Goal: Transaction & Acquisition: Purchase product/service

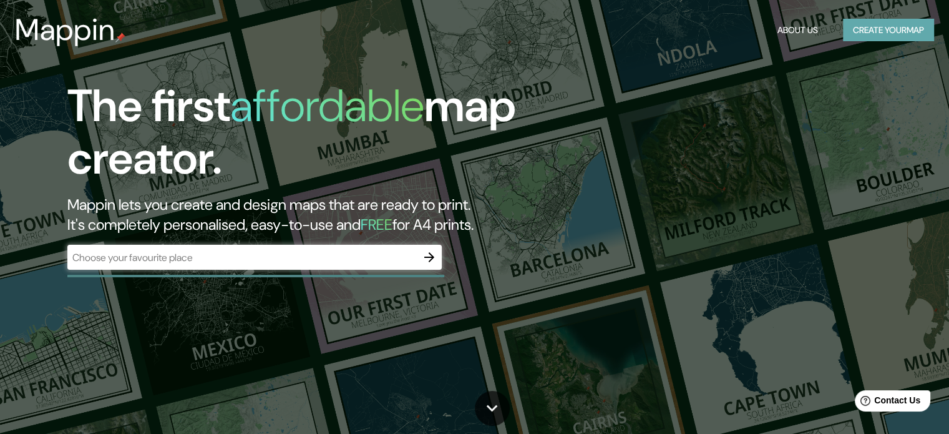
click at [882, 38] on button "Create your map" at bounding box center [888, 30] width 91 height 23
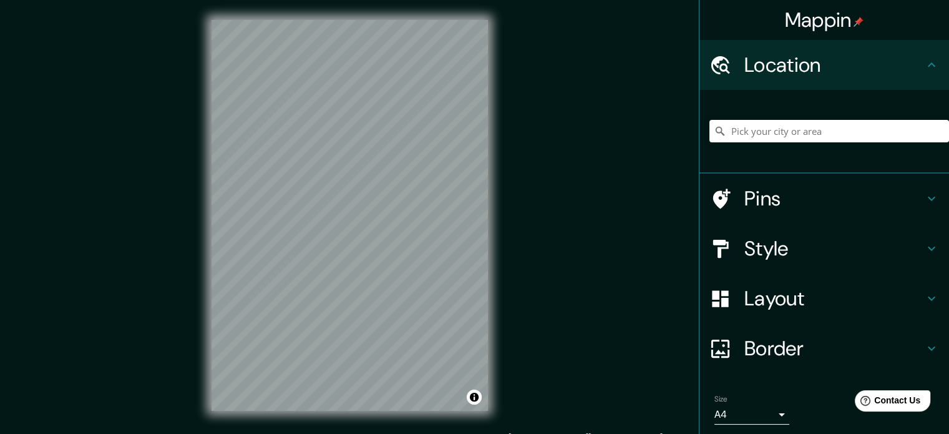
click at [811, 206] on h4 "Pins" at bounding box center [834, 198] width 180 height 25
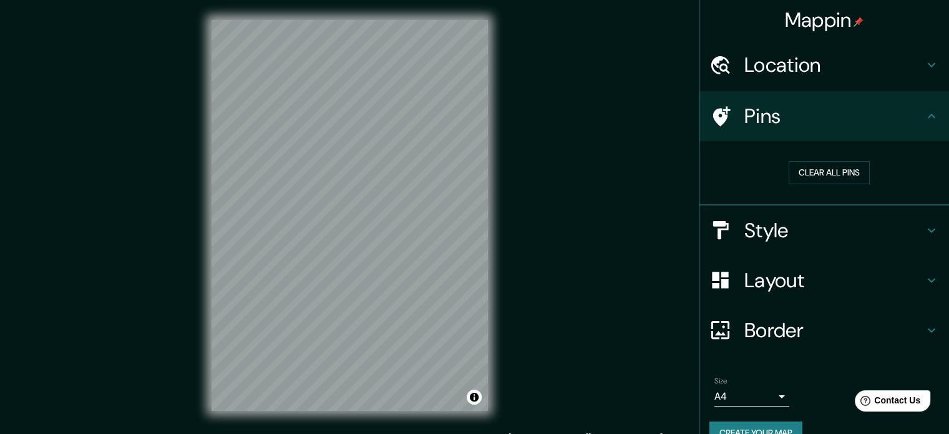
click at [817, 211] on div "Style" at bounding box center [824, 230] width 250 height 50
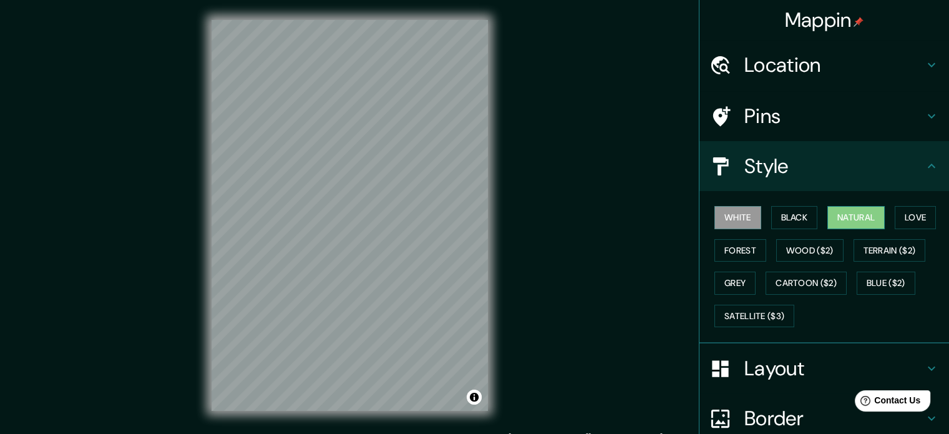
click at [850, 214] on button "Natural" at bounding box center [855, 217] width 57 height 23
click at [818, 57] on h4 "Location" at bounding box center [834, 64] width 180 height 25
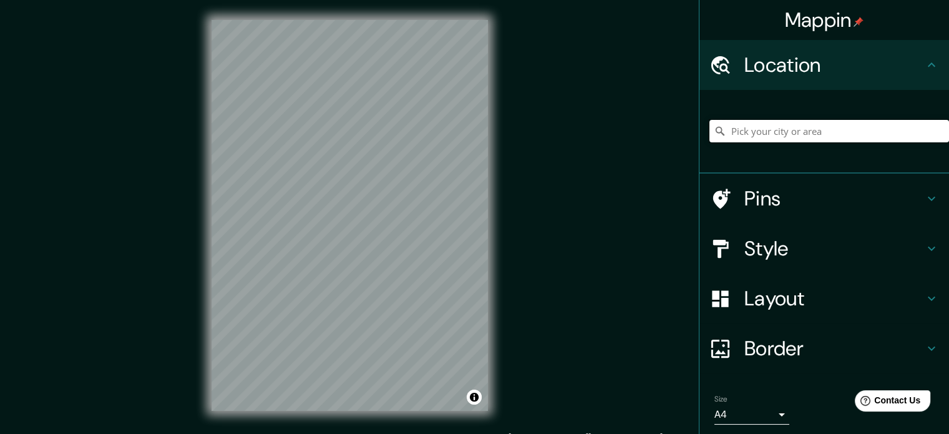
click at [819, 134] on input "Pick your city or area" at bounding box center [829, 131] width 240 height 22
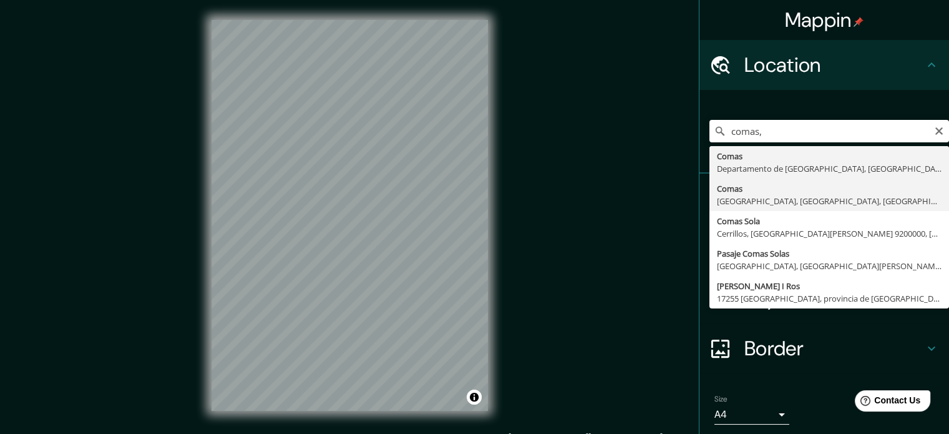
type input "Comas, [GEOGRAPHIC_DATA], [GEOGRAPHIC_DATA], [GEOGRAPHIC_DATA]"
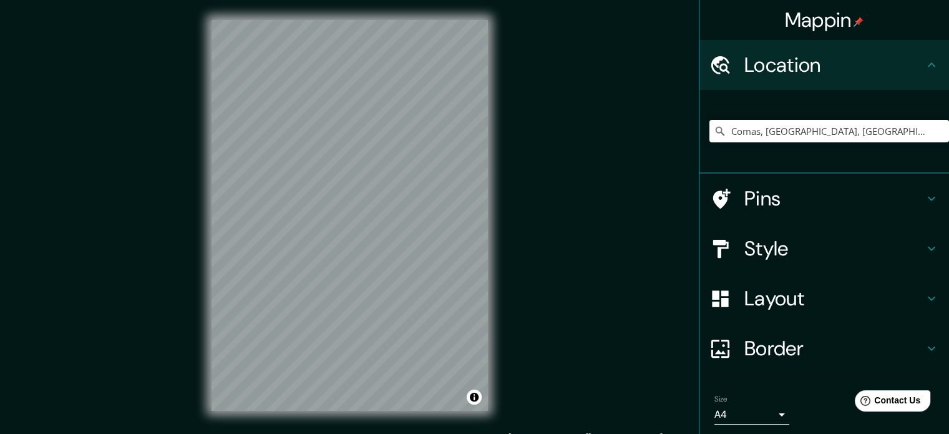
click at [863, 254] on h4 "Style" at bounding box center [834, 248] width 180 height 25
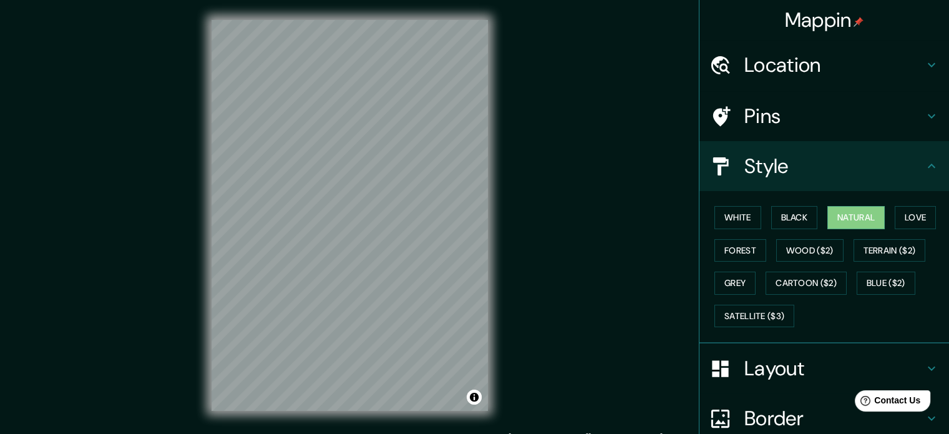
click at [920, 347] on div "Layout" at bounding box center [824, 368] width 250 height 50
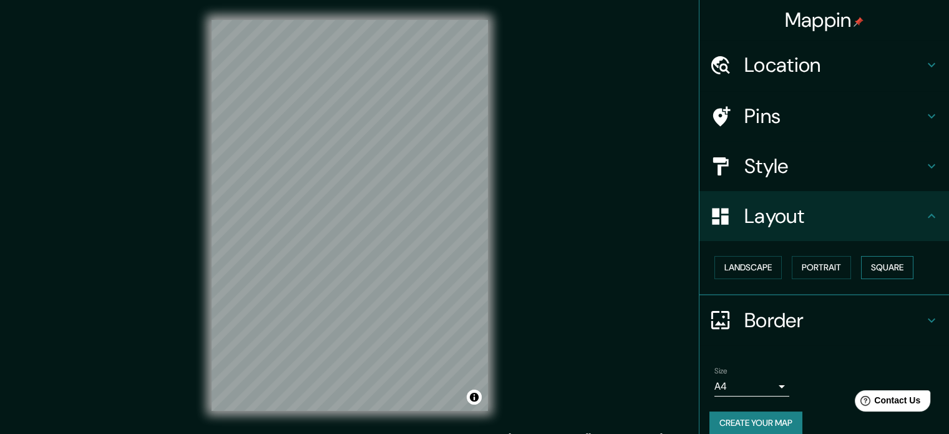
click at [882, 266] on button "Square" at bounding box center [887, 267] width 52 height 23
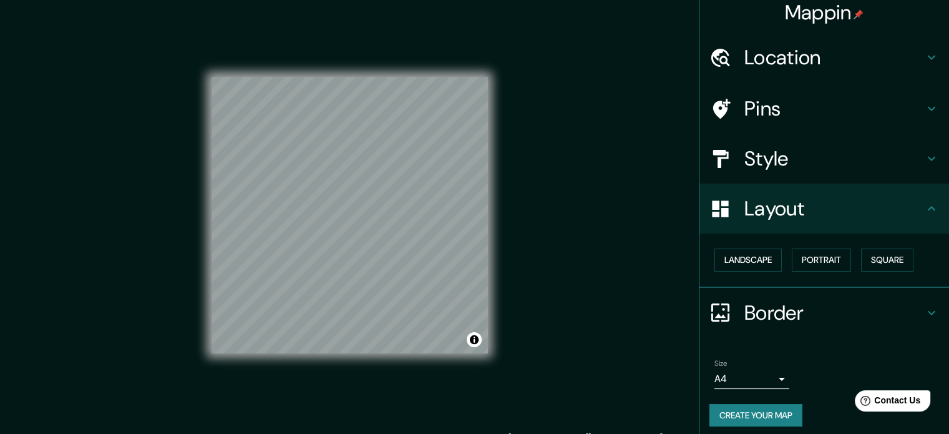
scroll to position [14, 0]
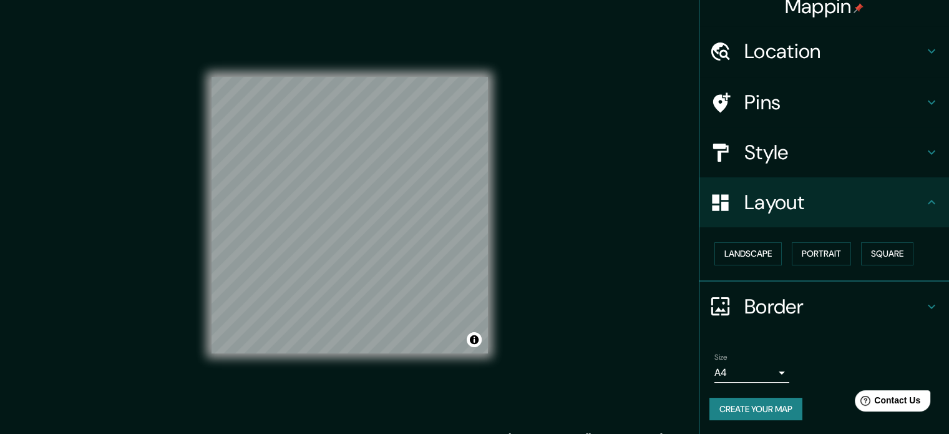
click at [774, 369] on body "Mappin Location [GEOGRAPHIC_DATA], [GEOGRAPHIC_DATA], [GEOGRAPHIC_DATA], [GEOGR…" at bounding box center [474, 217] width 949 height 434
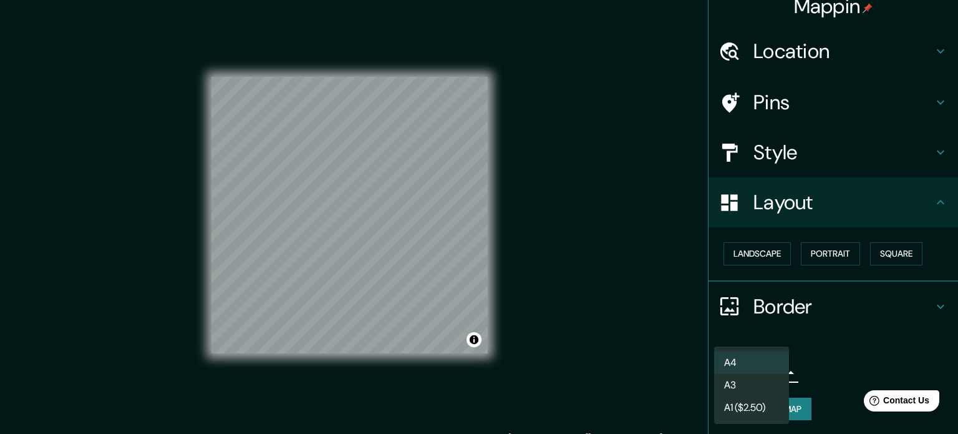
click at [765, 385] on li "A3" at bounding box center [751, 385] width 75 height 22
type input "a4"
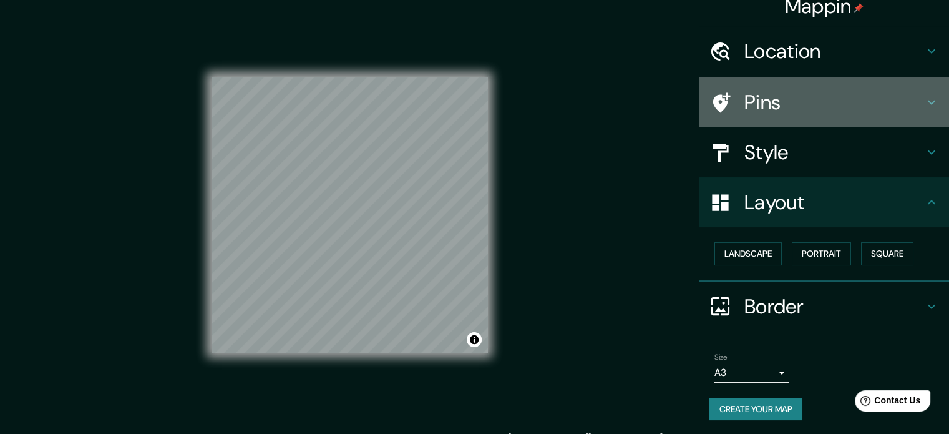
click at [858, 110] on h4 "Pins" at bounding box center [834, 102] width 180 height 25
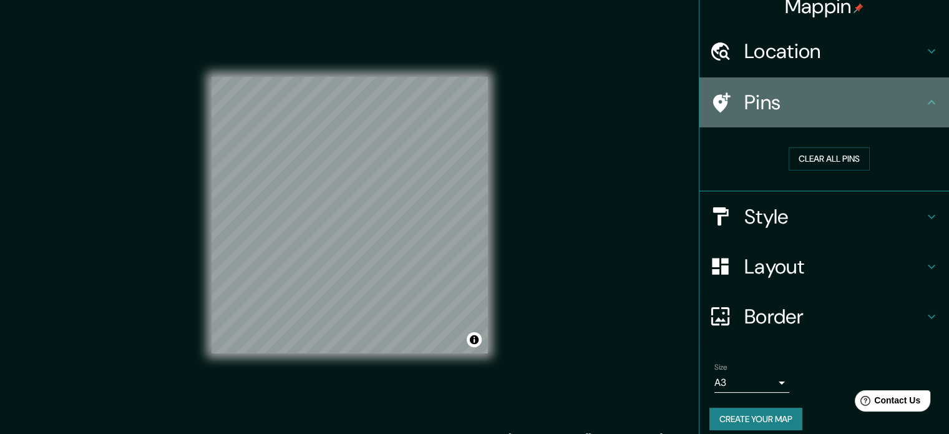
click at [924, 95] on icon at bounding box center [931, 102] width 15 height 15
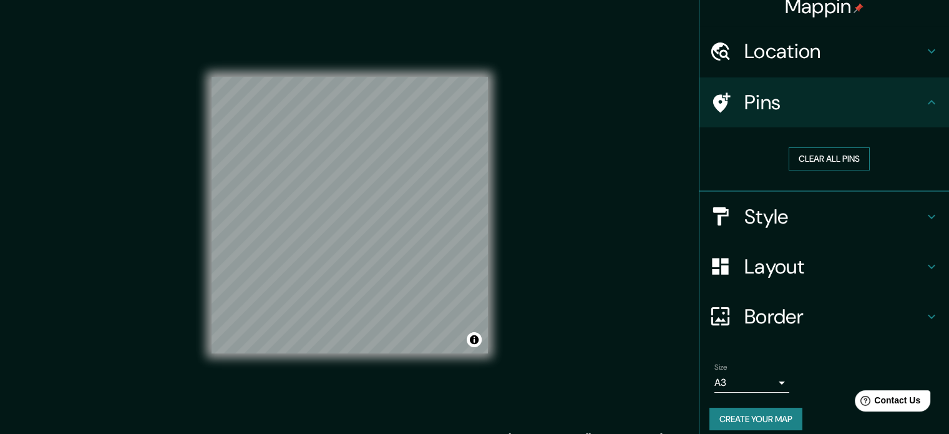
click at [840, 148] on button "Clear all pins" at bounding box center [829, 158] width 81 height 23
click at [924, 218] on icon at bounding box center [931, 216] width 15 height 15
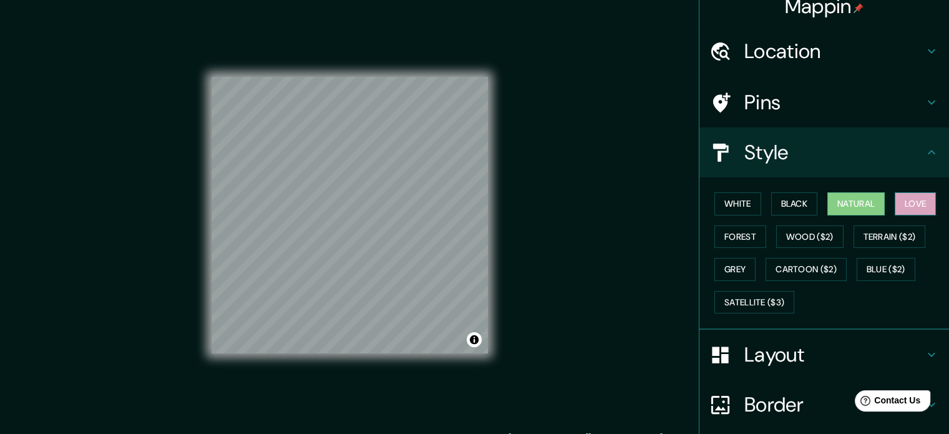
click at [908, 199] on button "Love" at bounding box center [915, 203] width 41 height 23
click at [843, 202] on button "Natural" at bounding box center [855, 203] width 57 height 23
click at [736, 258] on button "Grey" at bounding box center [734, 269] width 41 height 23
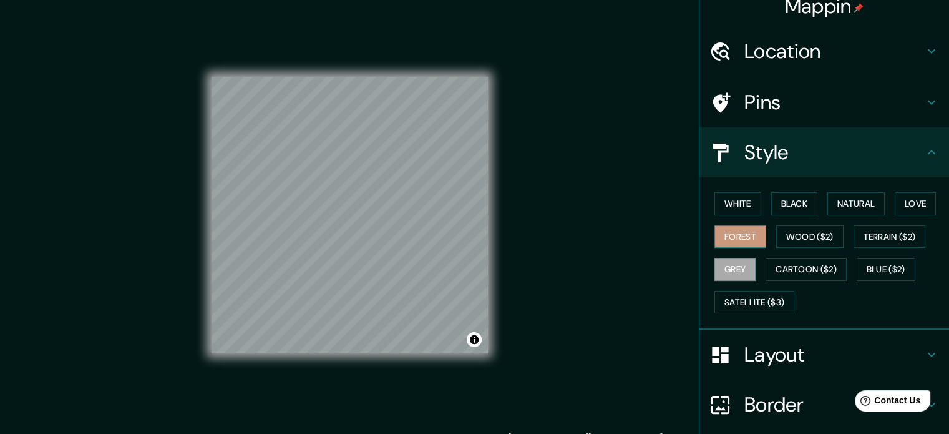
click at [739, 240] on button "Forest" at bounding box center [740, 236] width 52 height 23
click at [848, 202] on button "Natural" at bounding box center [855, 203] width 57 height 23
click at [858, 200] on button "Natural" at bounding box center [855, 203] width 57 height 23
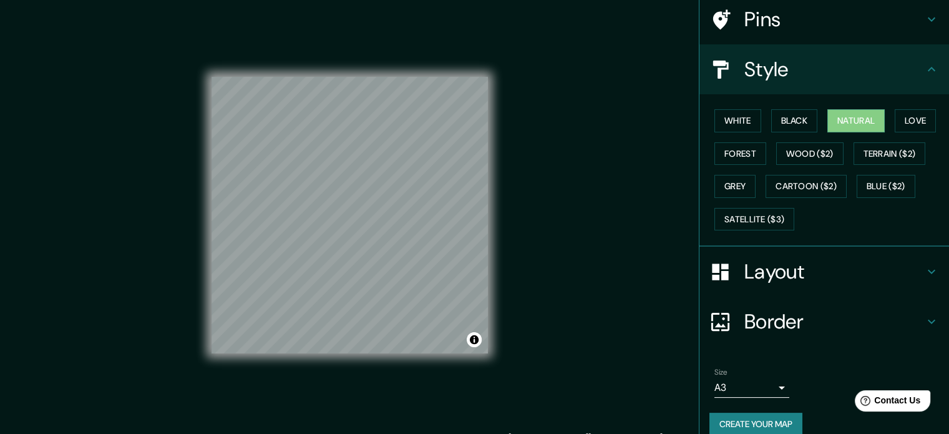
scroll to position [111, 0]
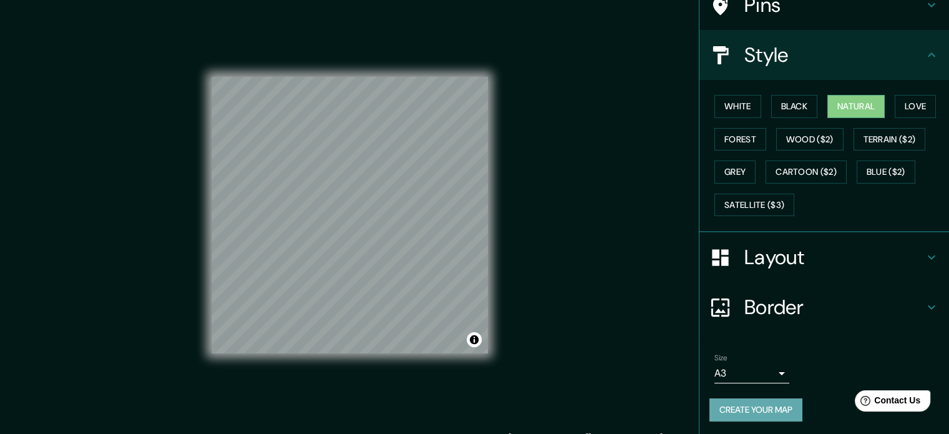
click at [764, 407] on button "Create your map" at bounding box center [755, 409] width 93 height 23
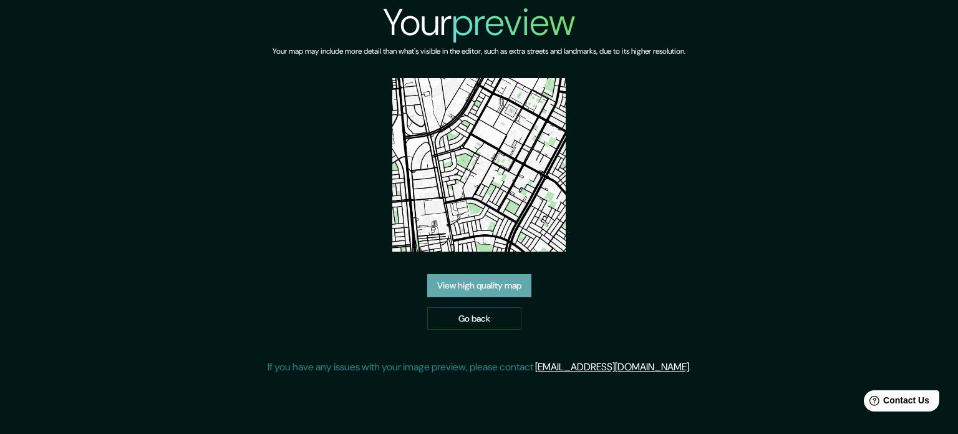
click at [519, 278] on link "View high quality map" at bounding box center [479, 285] width 104 height 23
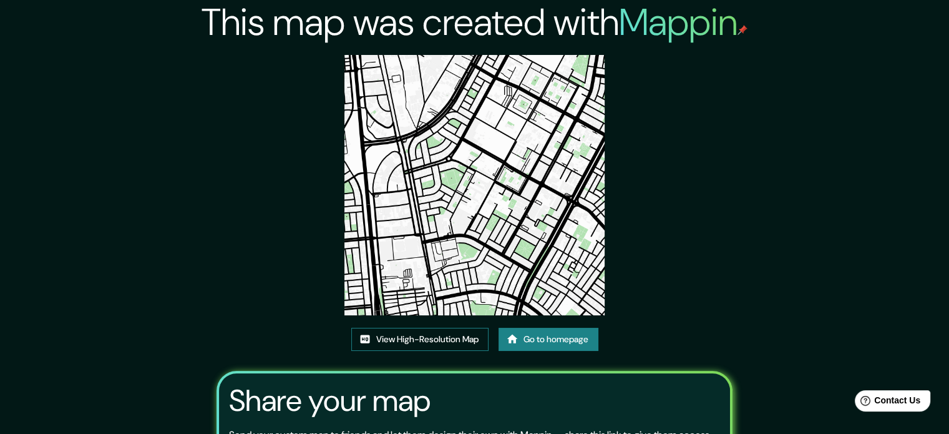
click at [449, 334] on link "View High-Resolution Map" at bounding box center [419, 339] width 137 height 23
drag, startPoint x: 602, startPoint y: 213, endPoint x: 595, endPoint y: 206, distance: 10.2
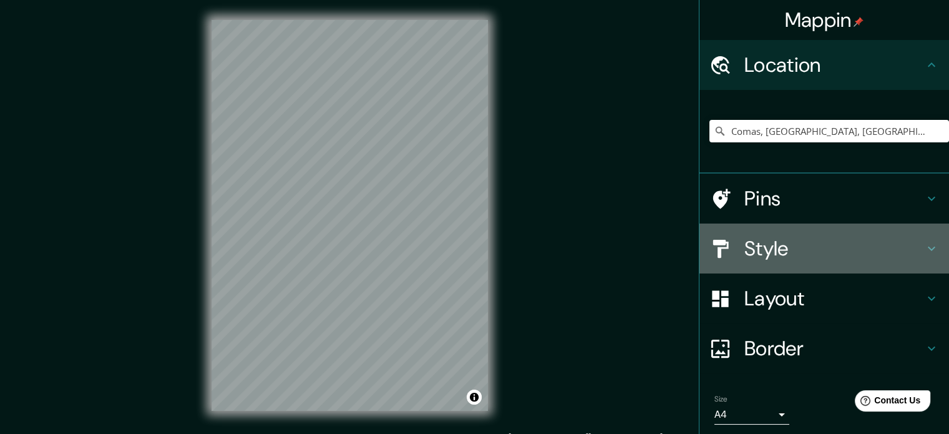
click at [835, 240] on h4 "Style" at bounding box center [834, 248] width 180 height 25
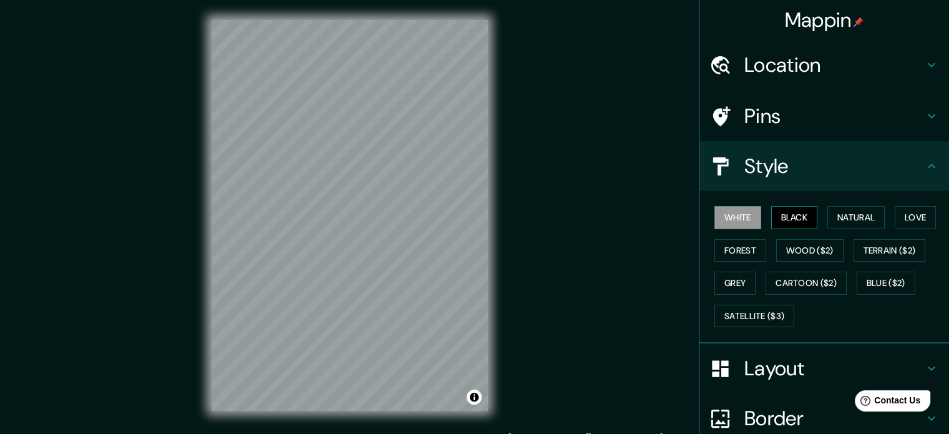
click at [801, 220] on button "Black" at bounding box center [794, 217] width 47 height 23
click at [842, 213] on button "Natural" at bounding box center [855, 217] width 57 height 23
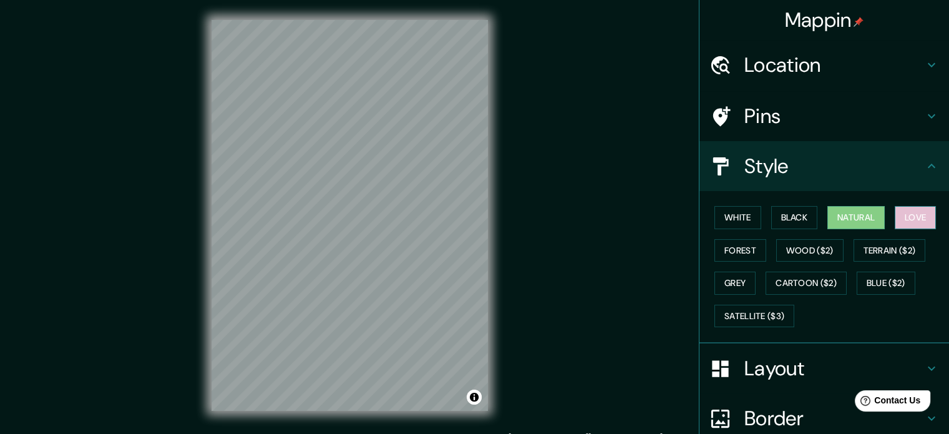
click at [895, 214] on button "Love" at bounding box center [915, 217] width 41 height 23
click at [744, 253] on button "Forest" at bounding box center [740, 250] width 52 height 23
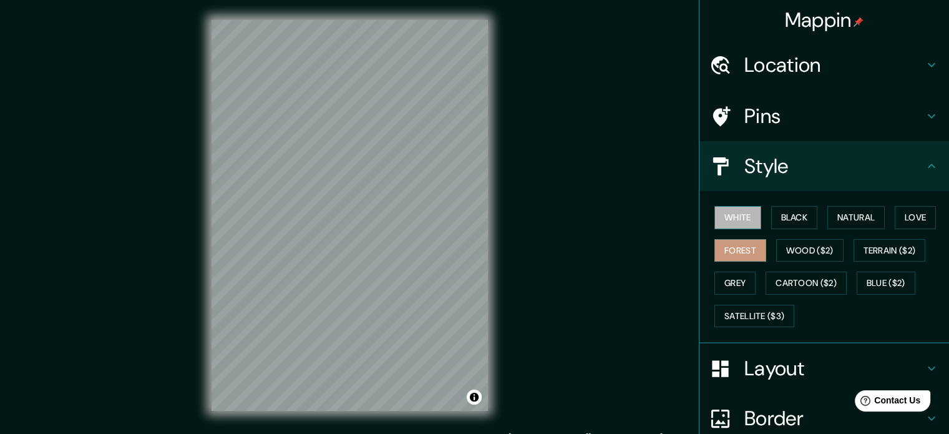
click at [736, 223] on button "White" at bounding box center [737, 217] width 47 height 23
click at [891, 287] on button "Blue ($2)" at bounding box center [886, 282] width 59 height 23
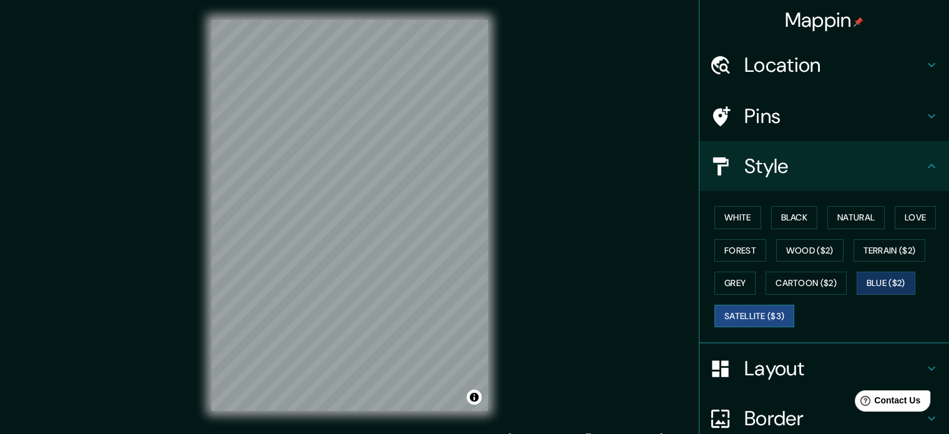
click at [741, 324] on button "Satellite ($3)" at bounding box center [754, 315] width 80 height 23
click at [792, 291] on button "Cartoon ($2)" at bounding box center [805, 282] width 81 height 23
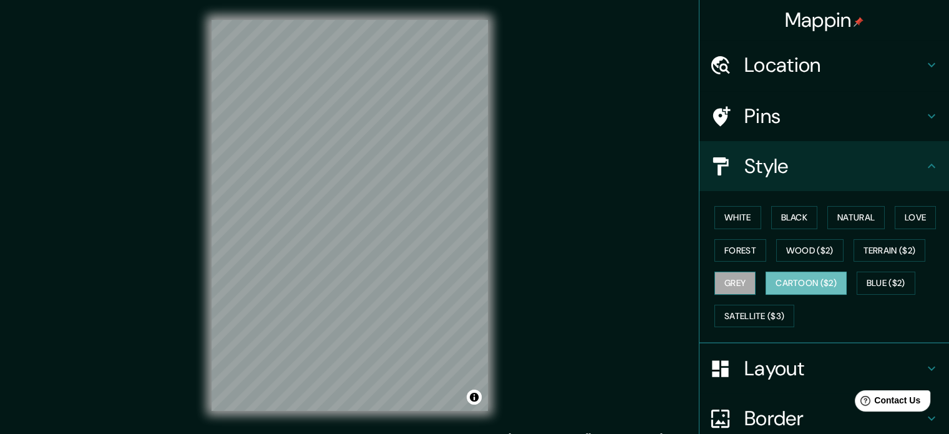
click at [717, 289] on button "Grey" at bounding box center [734, 282] width 41 height 23
click at [863, 256] on button "Terrain ($2)" at bounding box center [889, 250] width 72 height 23
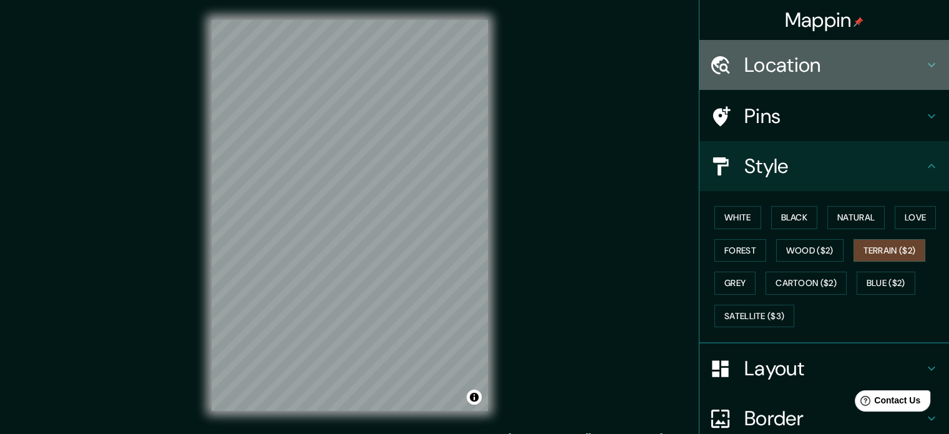
click at [903, 64] on h4 "Location" at bounding box center [834, 64] width 180 height 25
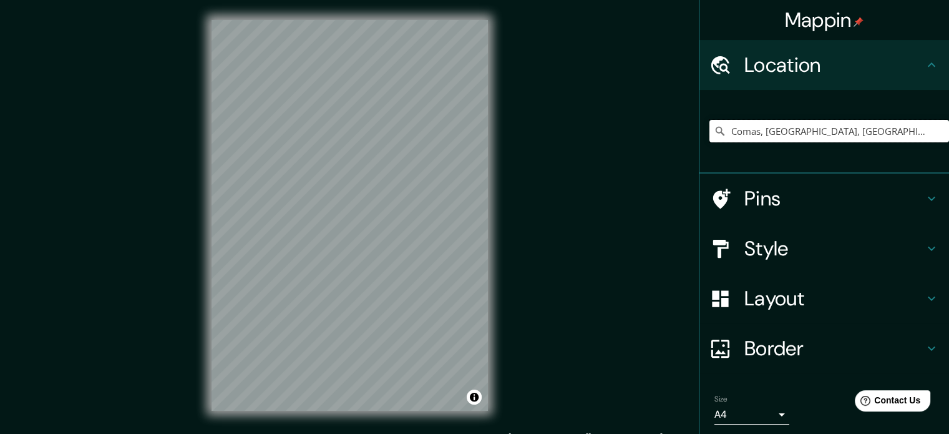
click at [853, 136] on input "Comas, [GEOGRAPHIC_DATA], [GEOGRAPHIC_DATA], [GEOGRAPHIC_DATA]" at bounding box center [829, 131] width 240 height 22
click at [895, 125] on input "Comas, [GEOGRAPHIC_DATA], [GEOGRAPHIC_DATA], [GEOGRAPHIC_DATA]" at bounding box center [829, 131] width 240 height 22
click at [716, 127] on icon at bounding box center [720, 131] width 9 height 9
click at [716, 129] on icon at bounding box center [720, 131] width 9 height 9
drag, startPoint x: 707, startPoint y: 129, endPoint x: 787, endPoint y: 128, distance: 79.9
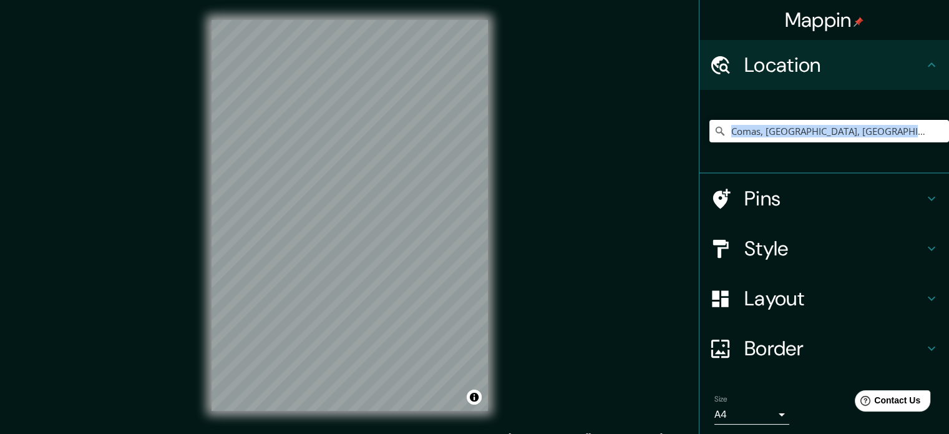
click at [714, 129] on icon at bounding box center [720, 131] width 12 height 12
click at [896, 129] on input "Comas, [GEOGRAPHIC_DATA], [GEOGRAPHIC_DATA], [GEOGRAPHIC_DATA]" at bounding box center [829, 131] width 240 height 22
drag, startPoint x: 897, startPoint y: 129, endPoint x: 878, endPoint y: 130, distance: 18.8
click at [878, 130] on input "Comas, [GEOGRAPHIC_DATA], [GEOGRAPHIC_DATA], [GEOGRAPHIC_DATA]" at bounding box center [829, 131] width 240 height 22
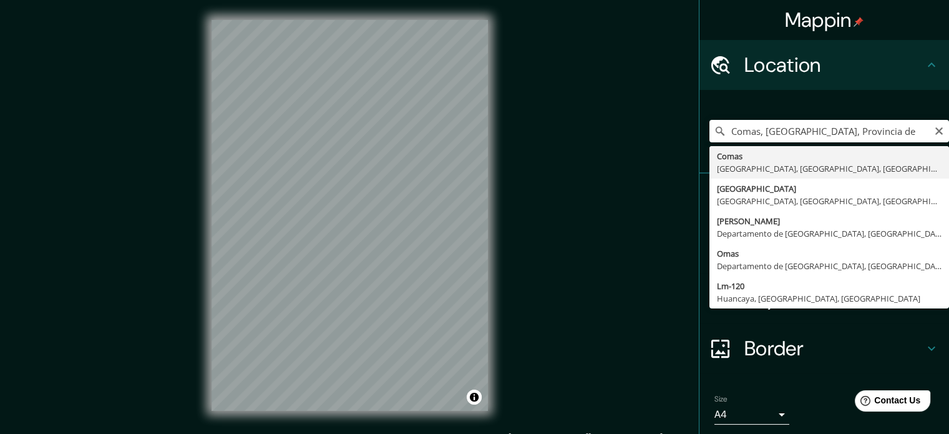
type input "Comas, [GEOGRAPHIC_DATA], [GEOGRAPHIC_DATA], [GEOGRAPHIC_DATA]"
